Goal: Communication & Community: Answer question/provide support

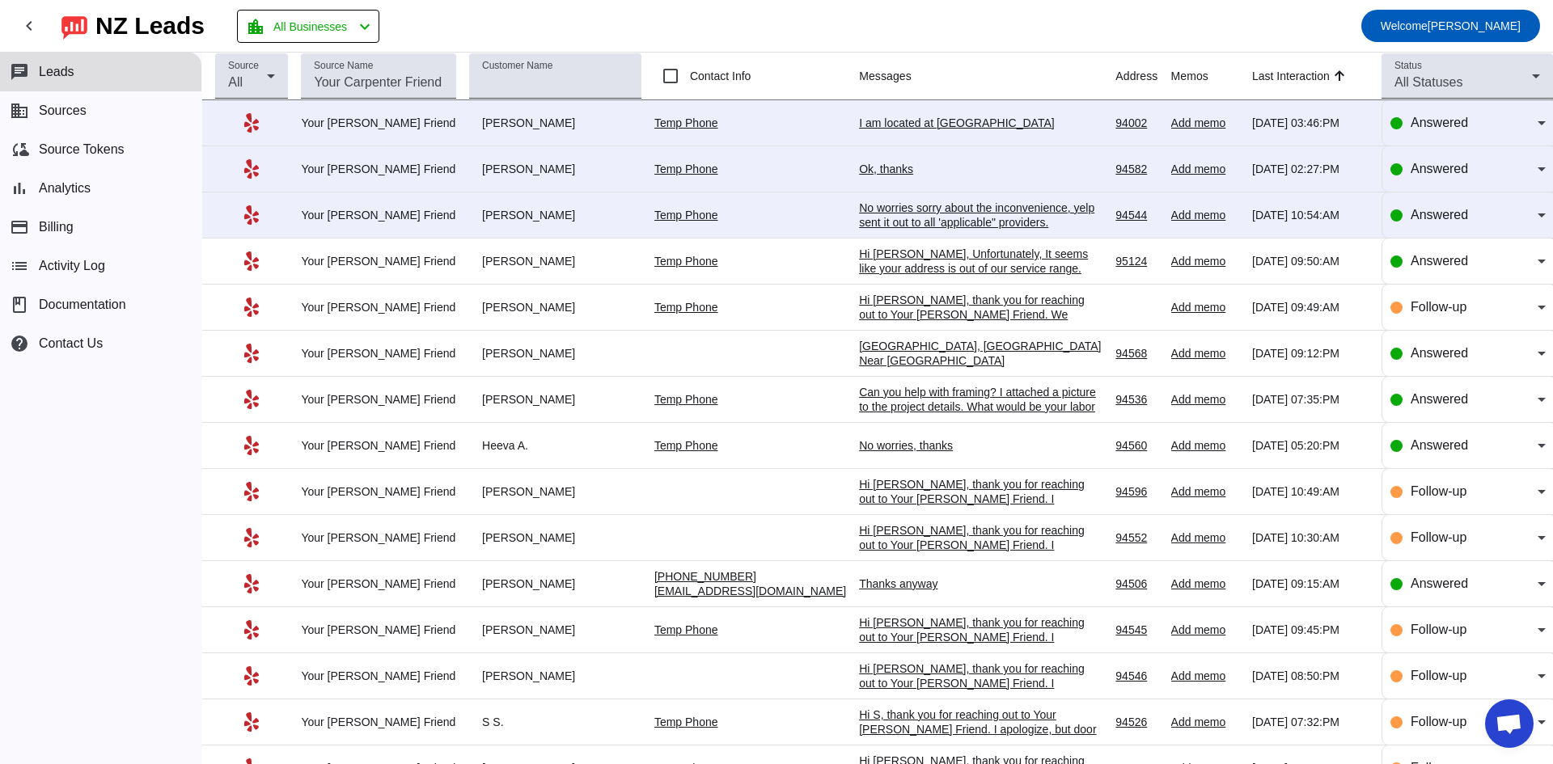
click at [966, 216] on div "No worries sorry about the inconvenience, yelp sent it out to all 'applicable" …" at bounding box center [980, 215] width 243 height 29
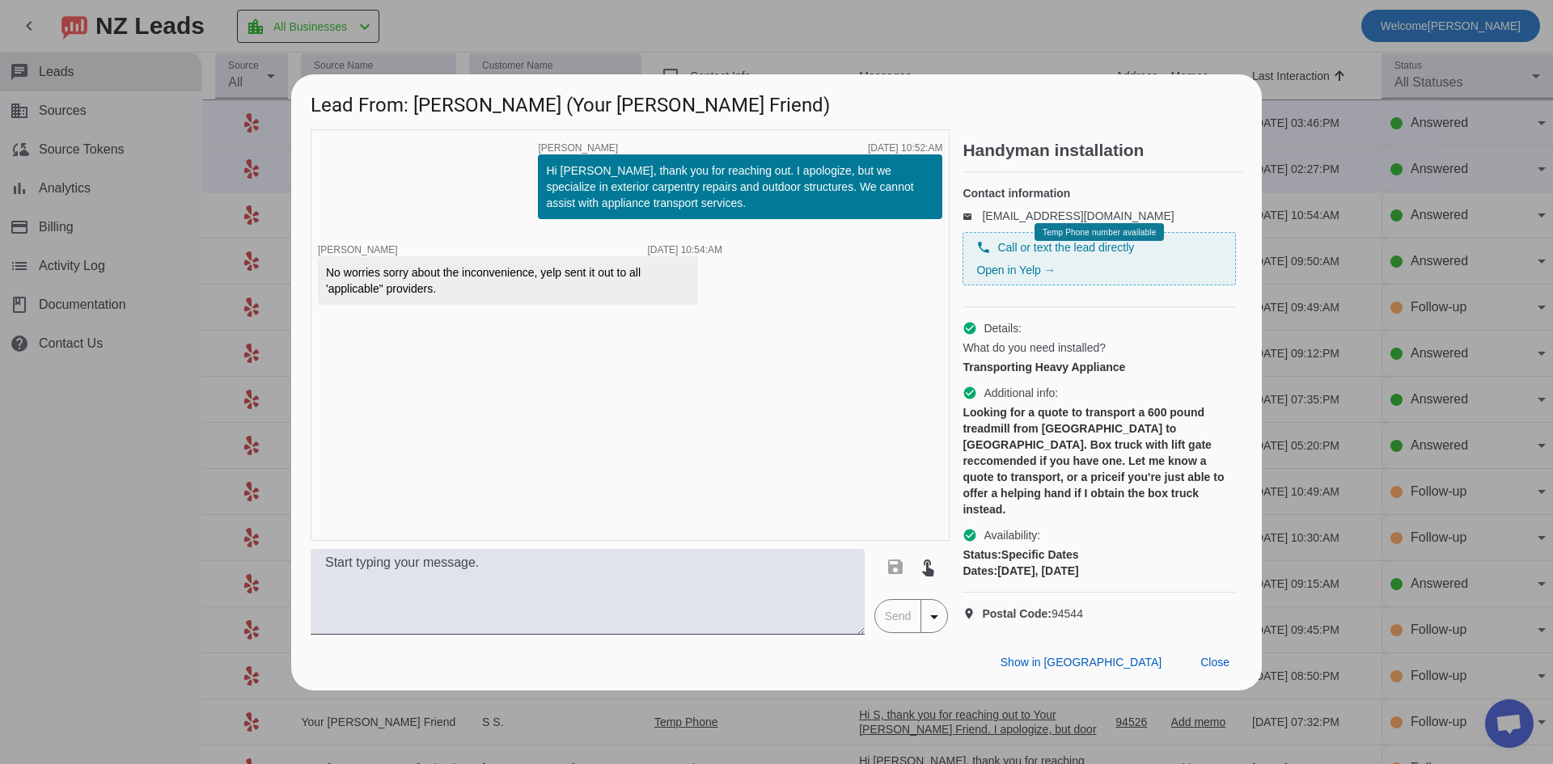
click at [198, 387] on div at bounding box center [776, 382] width 1553 height 764
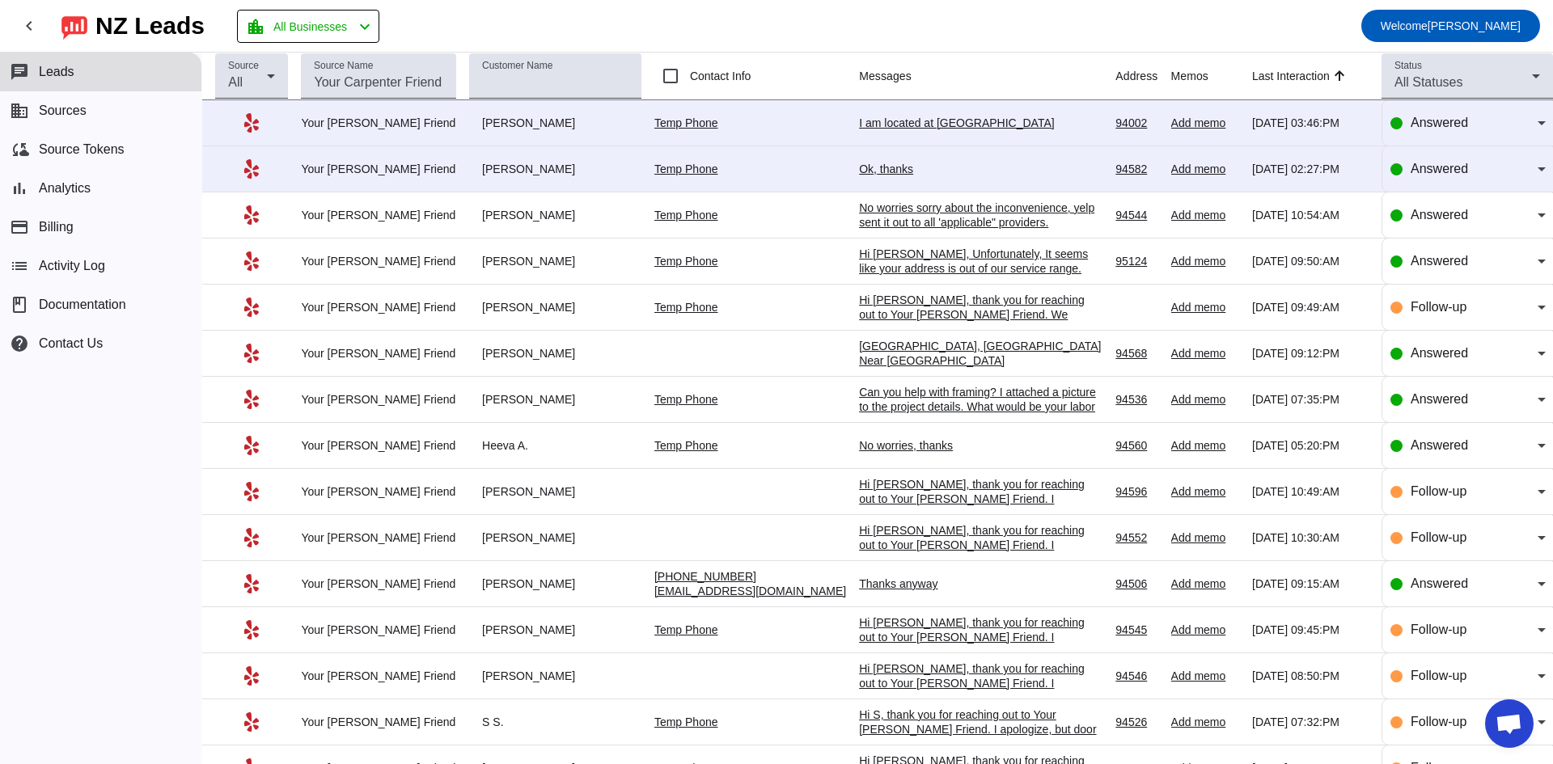
click at [859, 172] on div "Ok, thanks" at bounding box center [980, 169] width 243 height 15
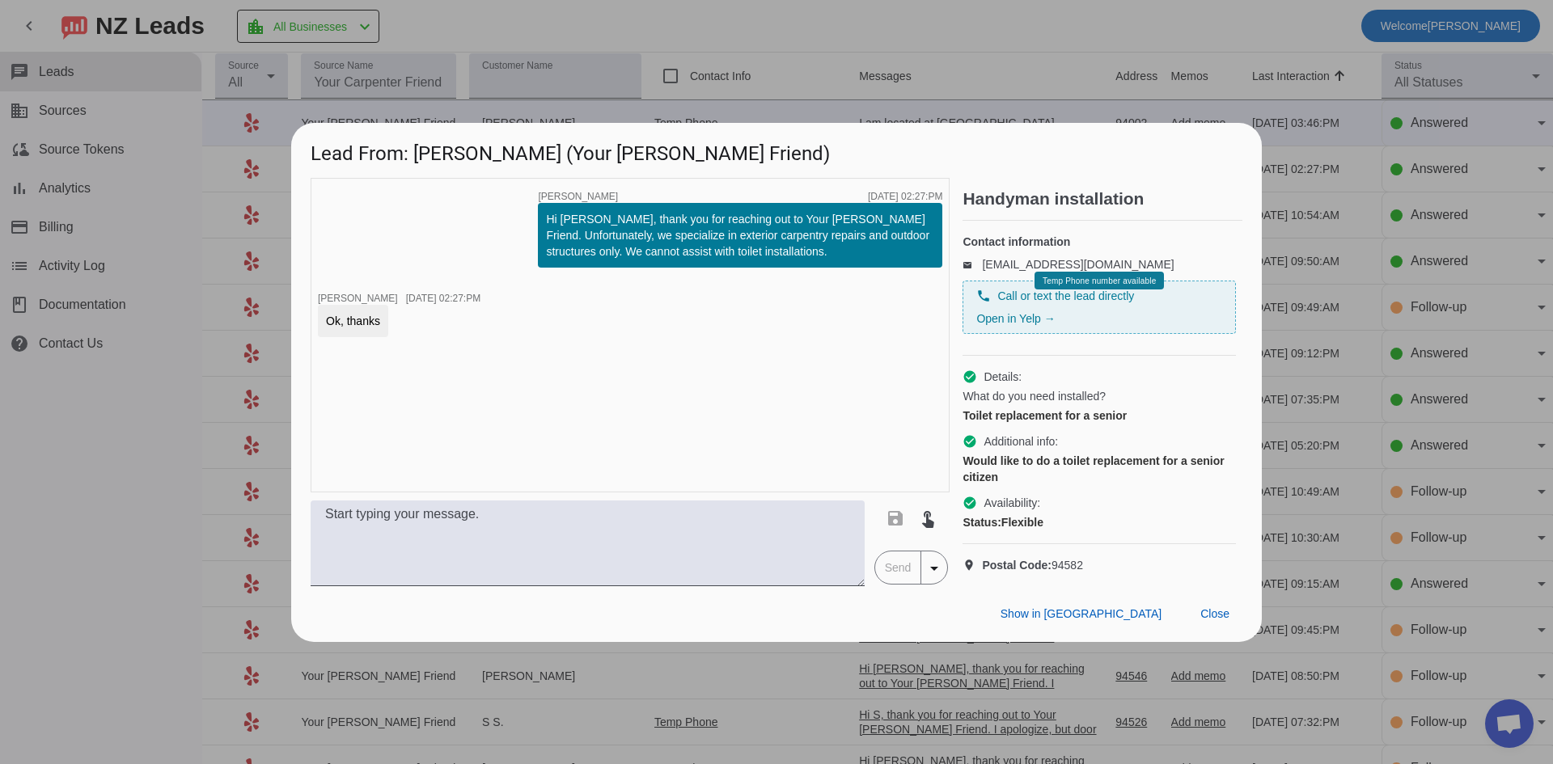
click at [870, 53] on div at bounding box center [776, 382] width 1553 height 764
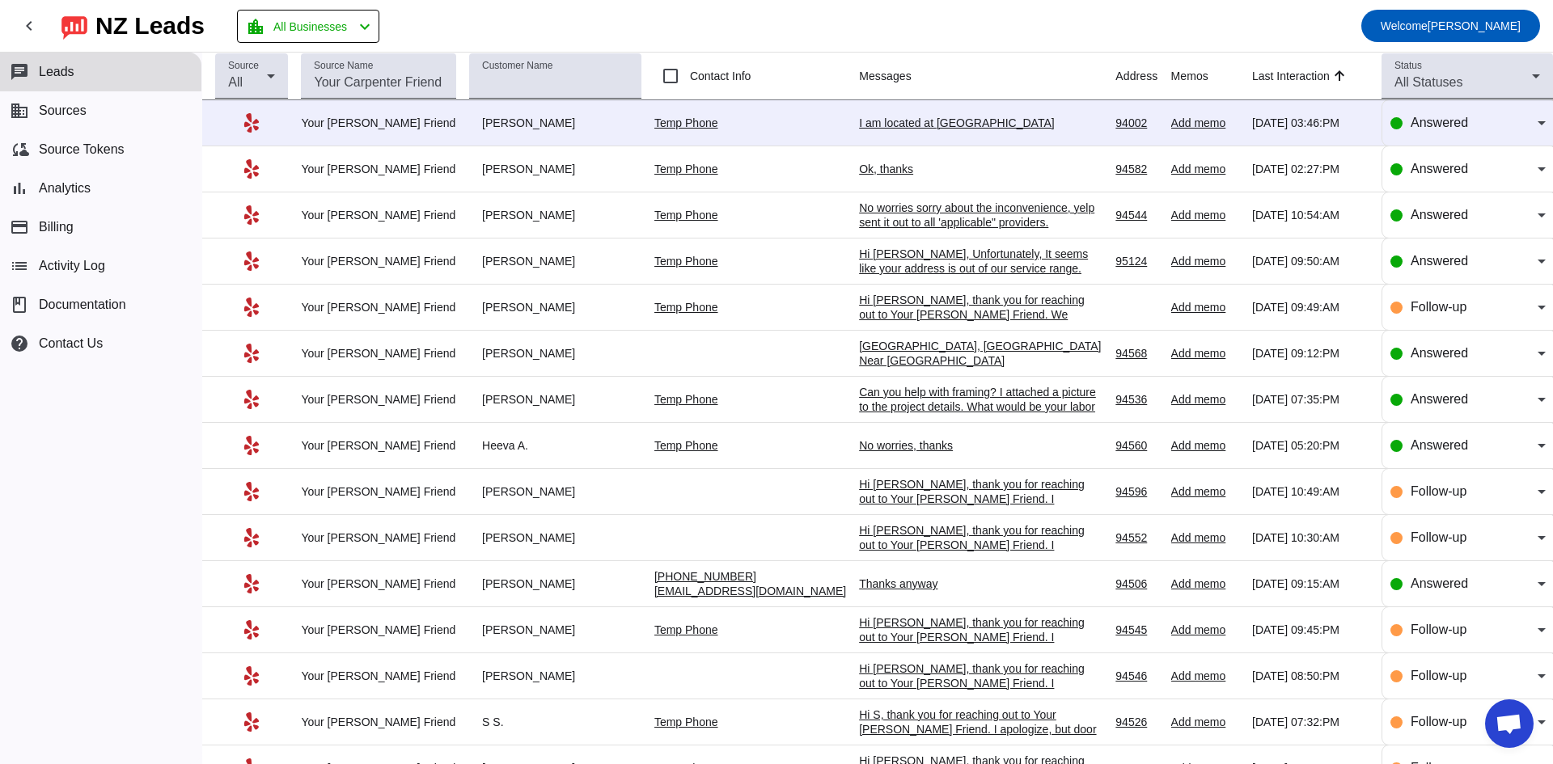
click at [874, 129] on div "I am located at [GEOGRAPHIC_DATA]" at bounding box center [980, 123] width 243 height 15
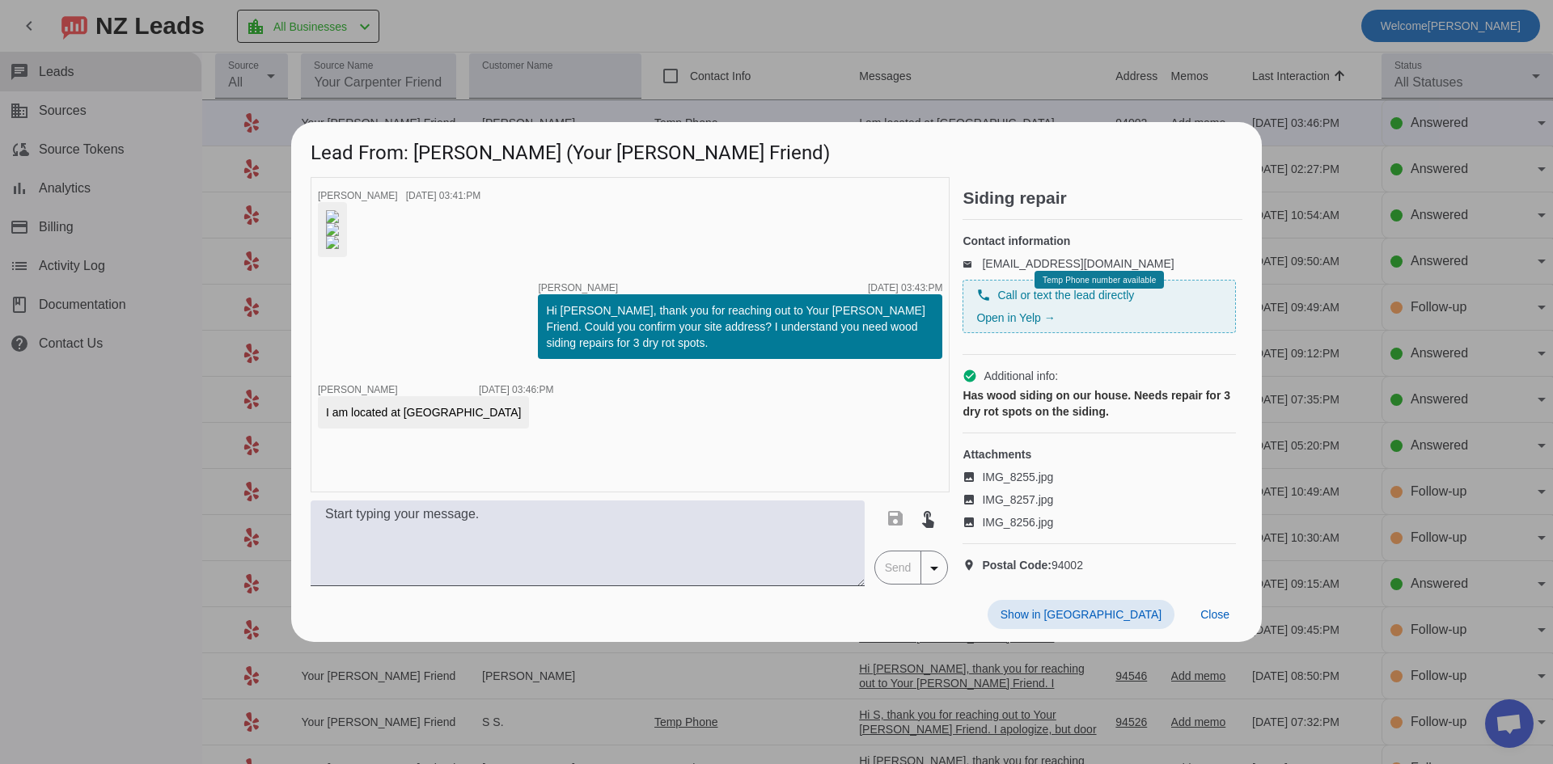
scroll to position [55, 0]
click at [190, 349] on div at bounding box center [776, 382] width 1553 height 764
